Goal: Find specific page/section: Find specific page/section

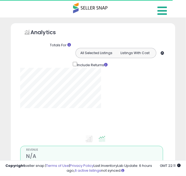
click at [162, 9] on icon at bounding box center [162, 10] width 9 height 11
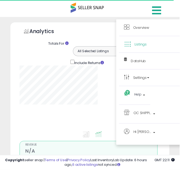
click at [150, 45] on span "Listings" at bounding box center [146, 45] width 12 height 5
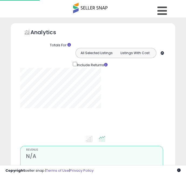
scroll to position [44, 0]
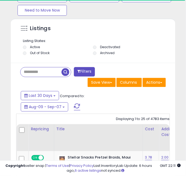
click at [31, 73] on input "text" at bounding box center [41, 71] width 41 height 9
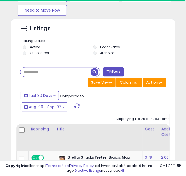
scroll to position [444, 0]
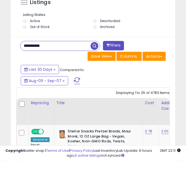
type input "**********"
click at [94, 64] on span "button" at bounding box center [95, 61] width 8 height 8
